Goal: Find specific page/section: Find specific page/section

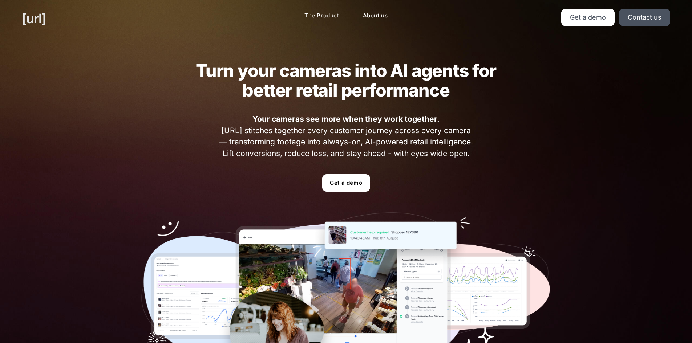
click at [46, 19] on link "[URL]" at bounding box center [34, 19] width 24 height 20
click at [348, 182] on link "Get a demo" at bounding box center [346, 182] width 48 height 17
